Goal: Information Seeking & Learning: Find specific fact

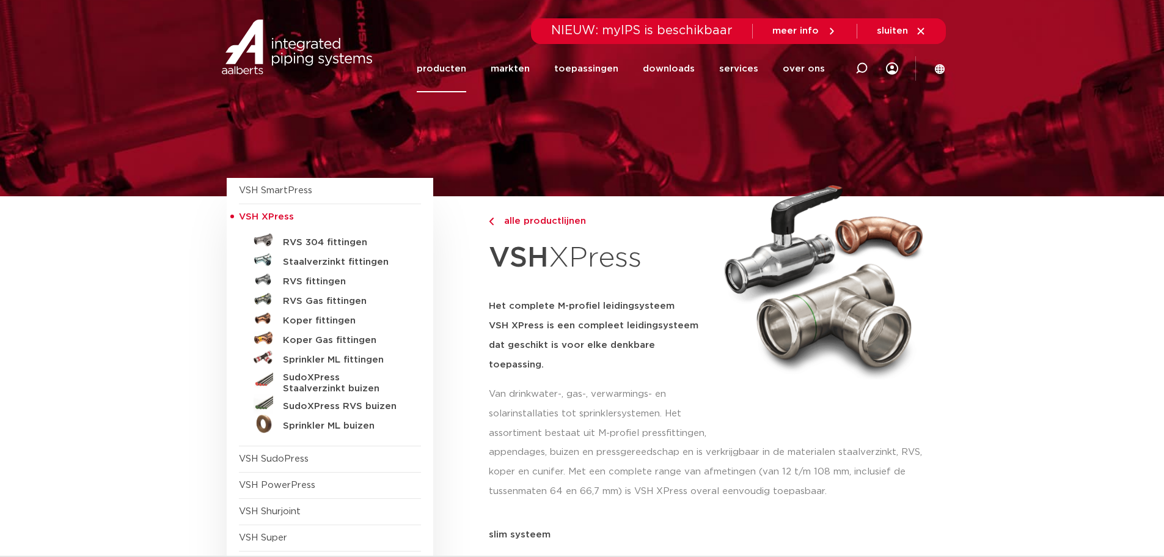
click at [458, 68] on link "producten" at bounding box center [441, 68] width 49 height 47
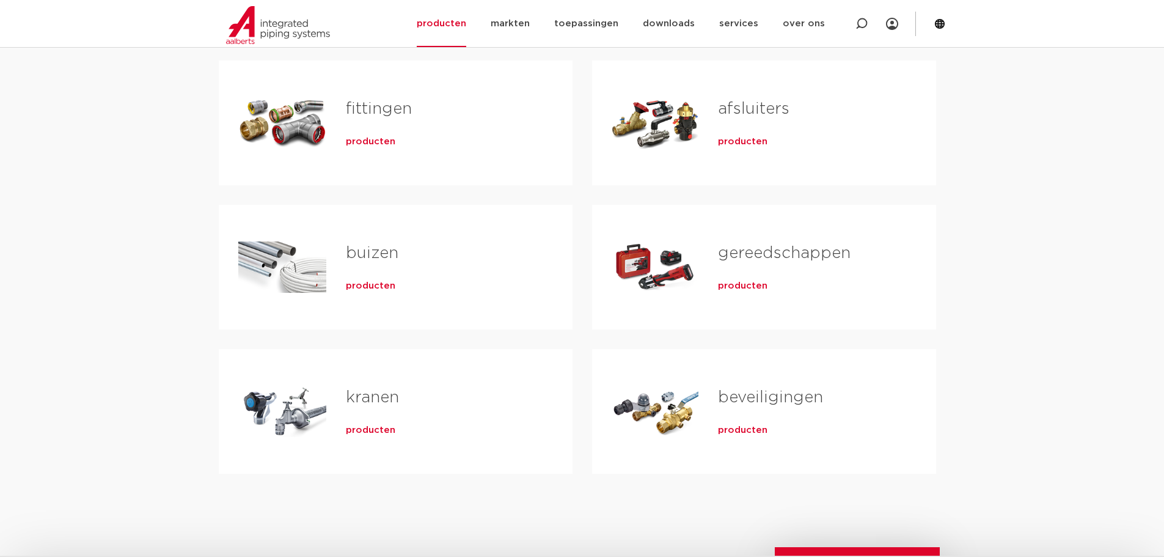
click at [654, 133] on div "Tabs. Open items met enter of spatie, sluit af met escape en navigeer met de pi…" at bounding box center [655, 123] width 87 height 86
click at [728, 119] on h2 "afsluiters" at bounding box center [807, 112] width 178 height 28
click at [745, 146] on span "producten" at bounding box center [742, 142] width 49 height 12
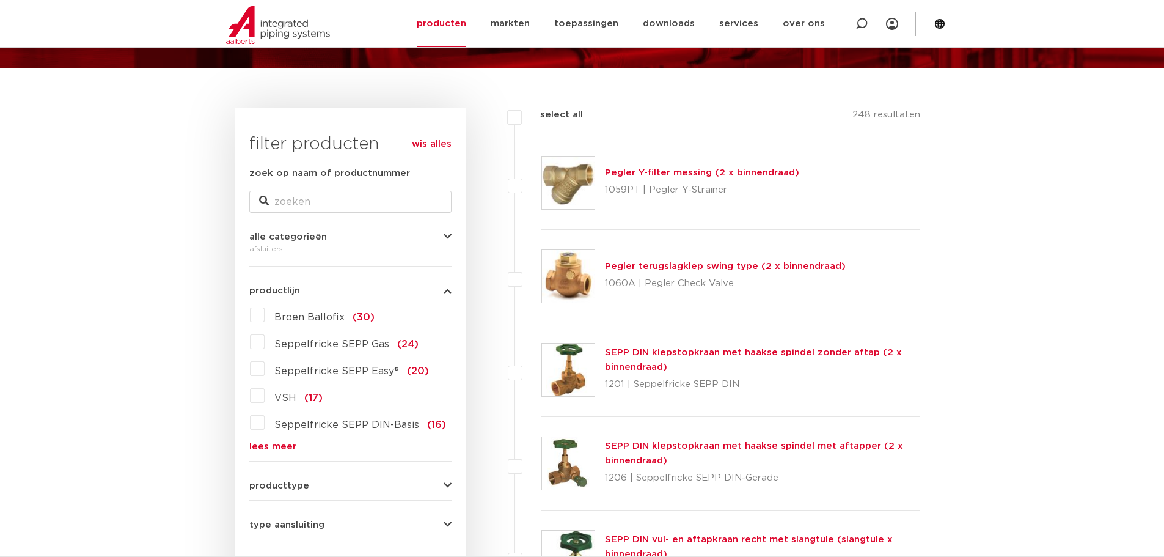
scroll to position [305, 0]
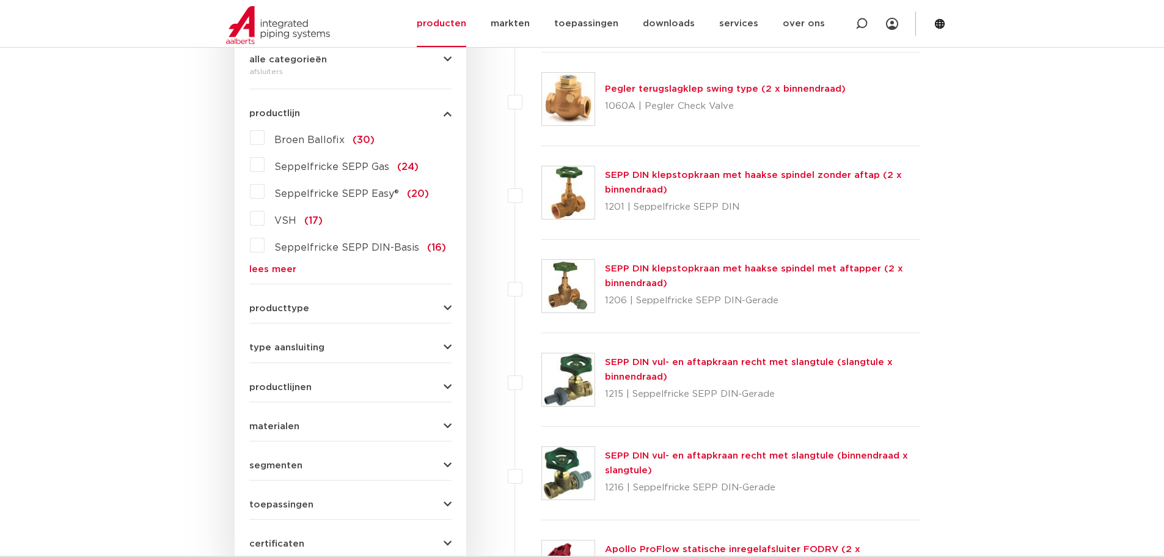
click at [292, 420] on div "materialen messing (184) roestvaststaal (20) gietijzer (16) staal (15) kunststo…" at bounding box center [350, 421] width 202 height 19
click at [287, 427] on span "materialen" at bounding box center [274, 426] width 50 height 9
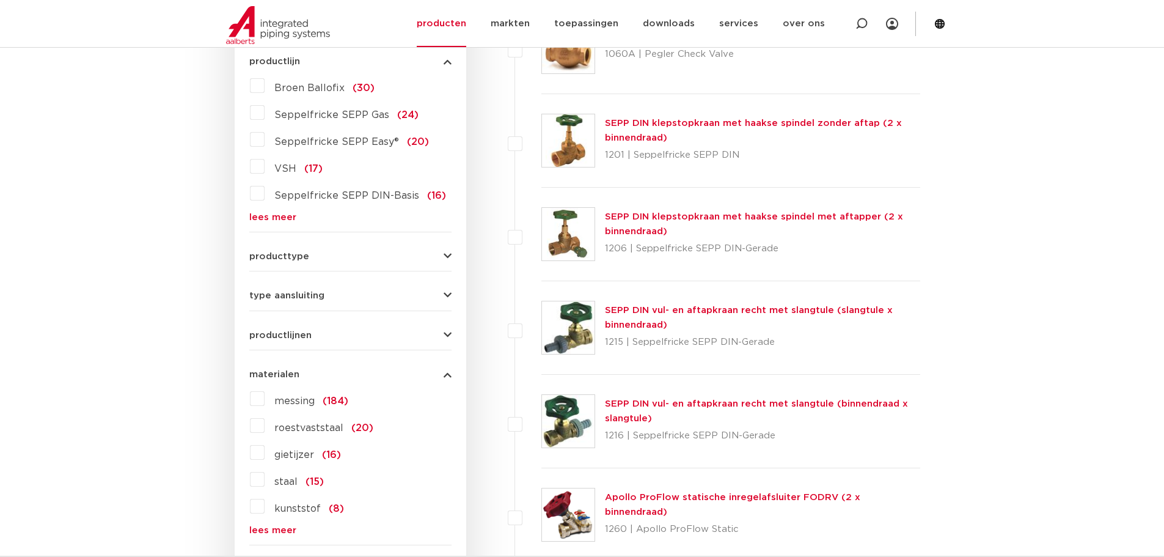
scroll to position [489, 0]
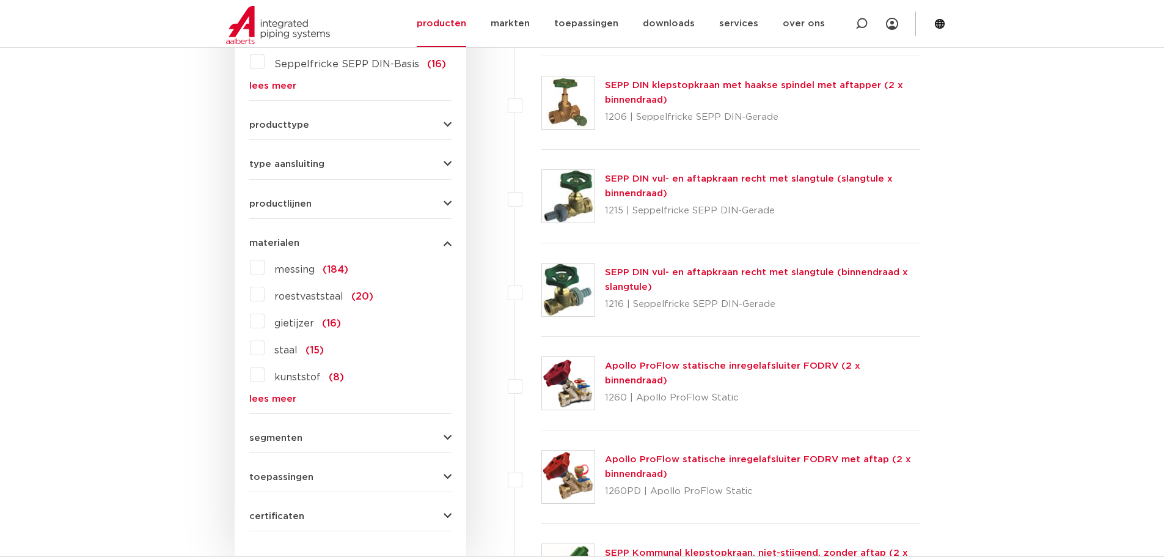
click at [265, 294] on label "roestvaststaal (20)" at bounding box center [319, 294] width 109 height 20
click at [0, 0] on input "roestvaststaal (20)" at bounding box center [0, 0] width 0 height 0
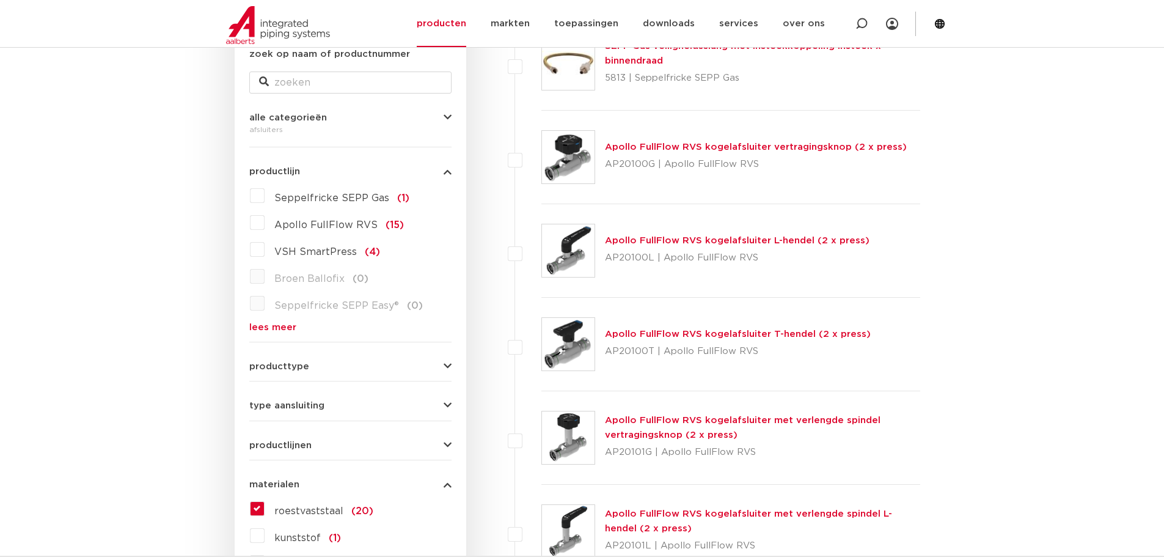
scroll to position [244, 0]
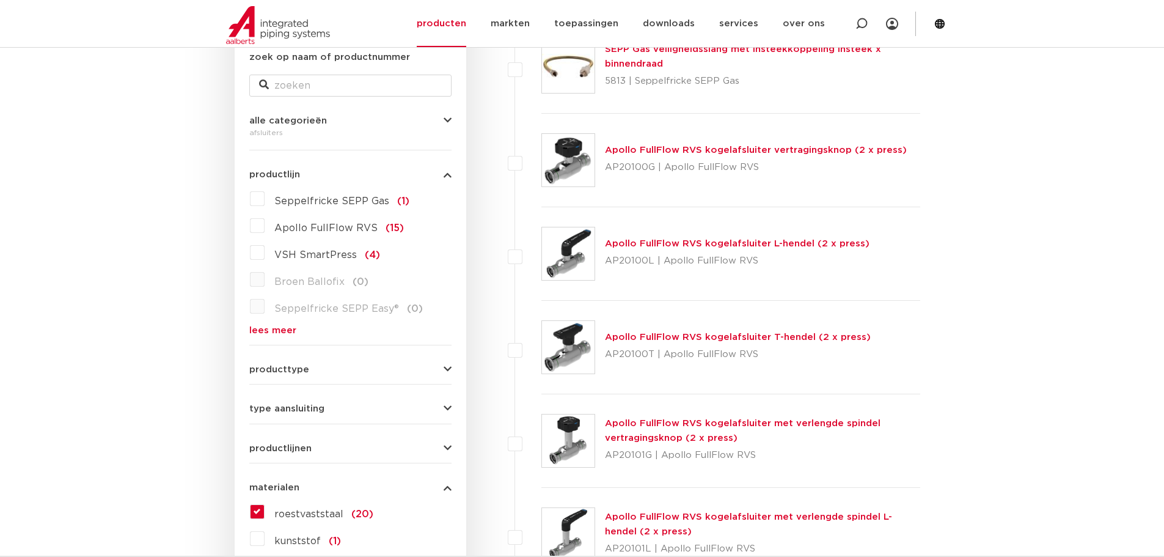
click at [666, 241] on link "Apollo FullFlow RVS kogelafsluiter L-hendel (2 x press)" at bounding box center [737, 243] width 265 height 9
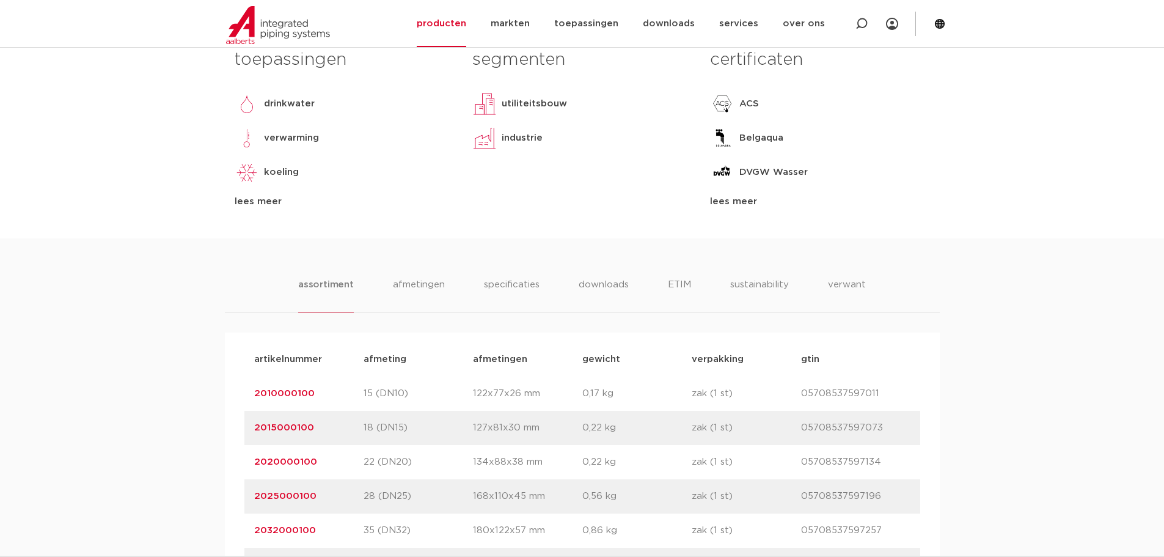
scroll to position [855, 0]
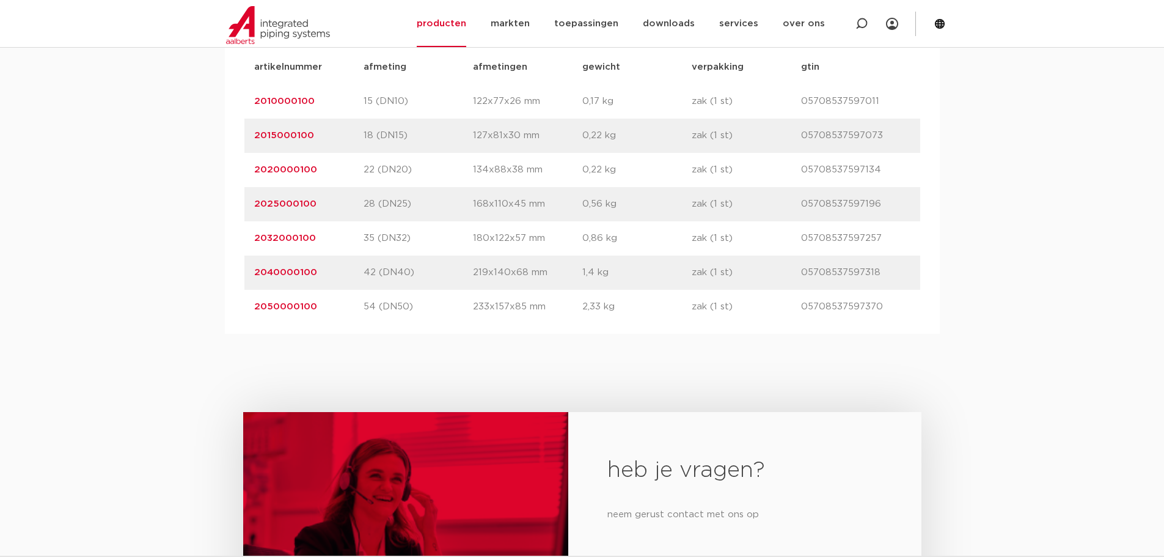
drag, startPoint x: 320, startPoint y: 205, endPoint x: 252, endPoint y: 202, distance: 67.9
click at [252, 202] on div "artikelnummer 2025000100 afmeting 28 (DN25) [GEOGRAPHIC_DATA] 168x110x45 mm gew…" at bounding box center [582, 204] width 676 height 34
copy link "2025000100"
